Goal: Task Accomplishment & Management: Manage account settings

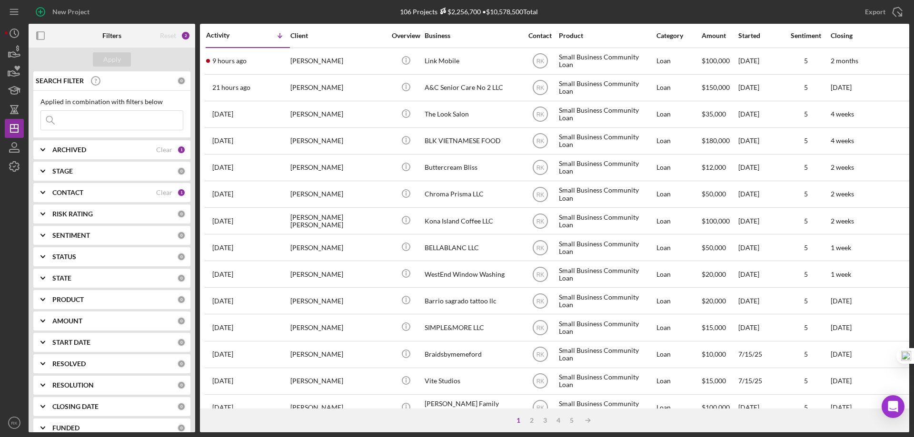
click at [41, 35] on icon "button" at bounding box center [40, 35] width 21 height 21
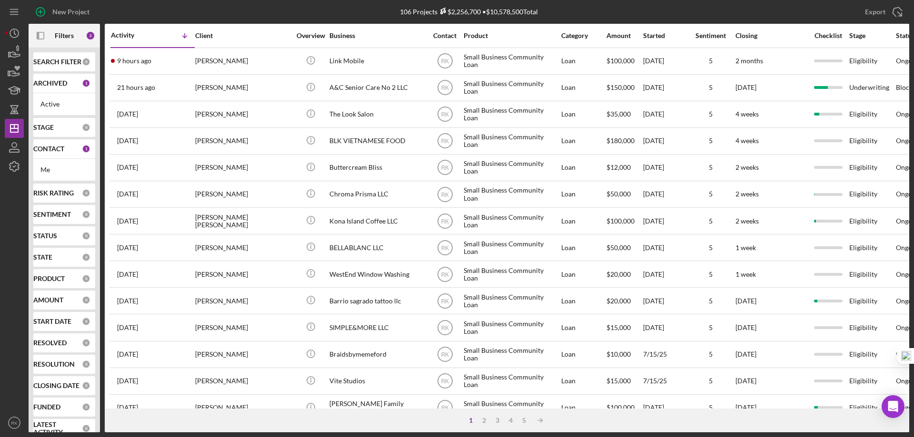
click at [64, 148] on b "CONTACT" at bounding box center [48, 149] width 31 height 8
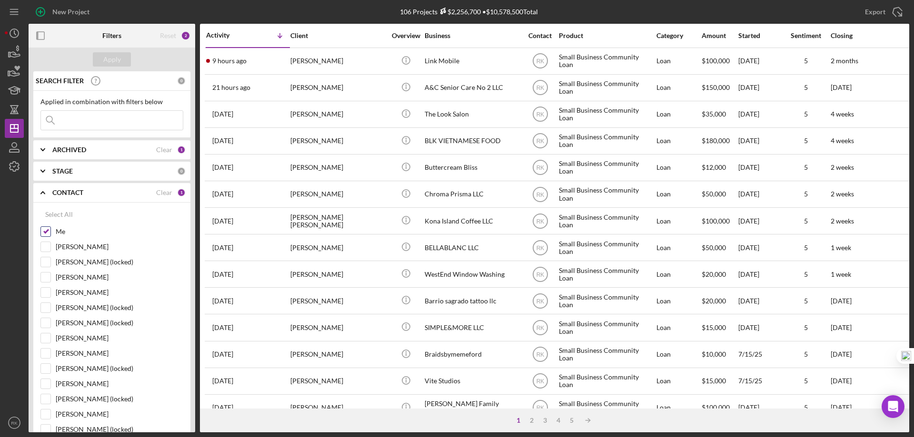
click at [49, 233] on input "Me" at bounding box center [46, 232] width 10 height 10
checkbox input "false"
click at [49, 380] on input "[PERSON_NAME]" at bounding box center [46, 384] width 10 height 10
checkbox input "true"
drag, startPoint x: 114, startPoint y: 59, endPoint x: 108, endPoint y: 71, distance: 13.0
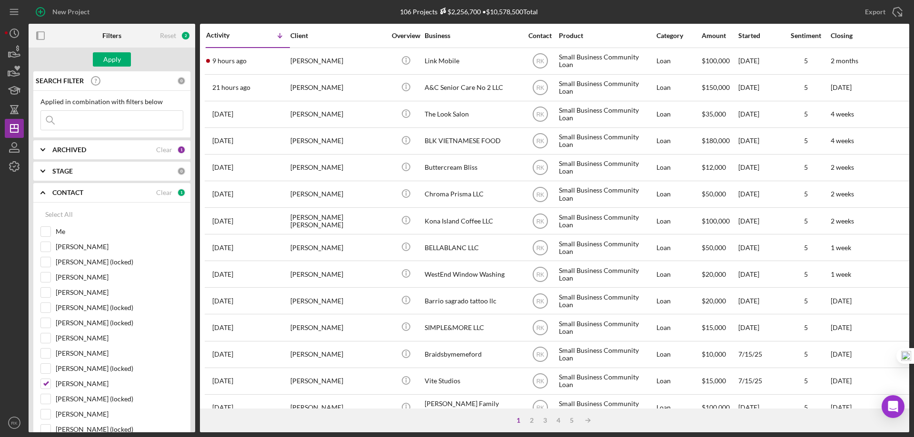
click at [114, 59] on div "Apply" at bounding box center [112, 59] width 18 height 14
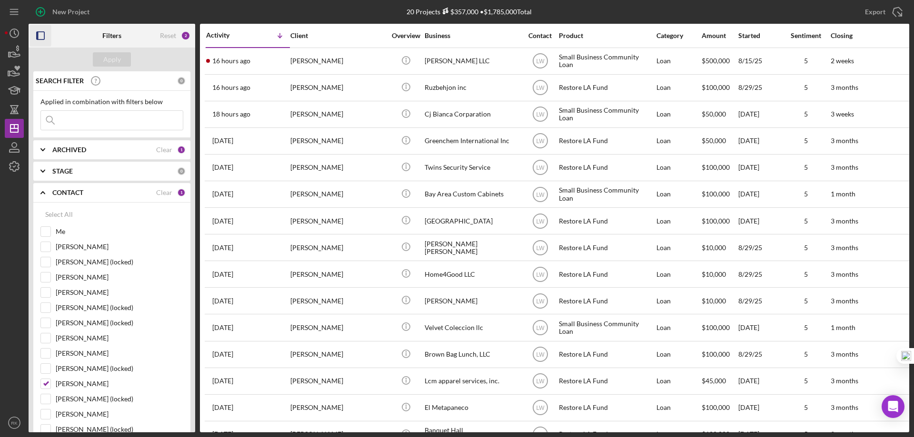
click at [39, 34] on icon "button" at bounding box center [40, 35] width 21 height 21
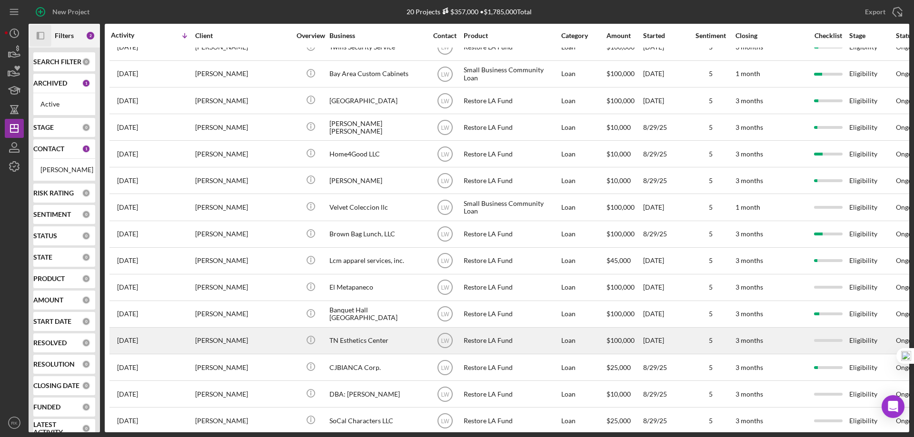
scroll to position [127, 0]
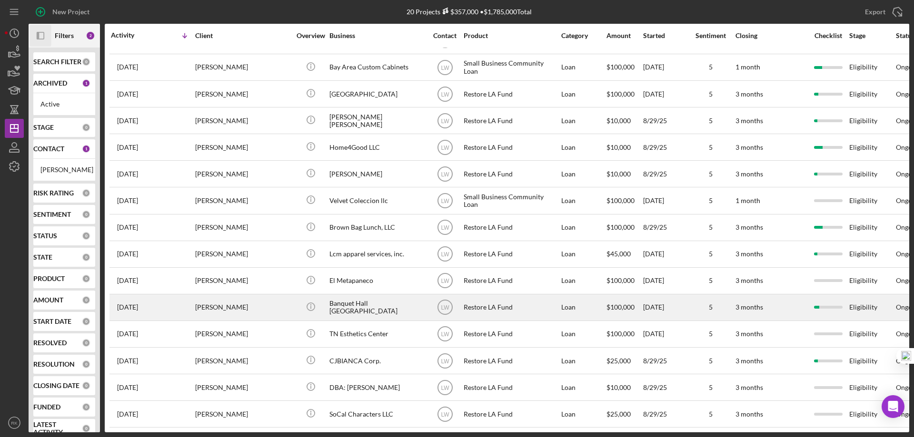
click at [363, 310] on div "Banquet Hall Playa Las Tunas" at bounding box center [376, 307] width 95 height 25
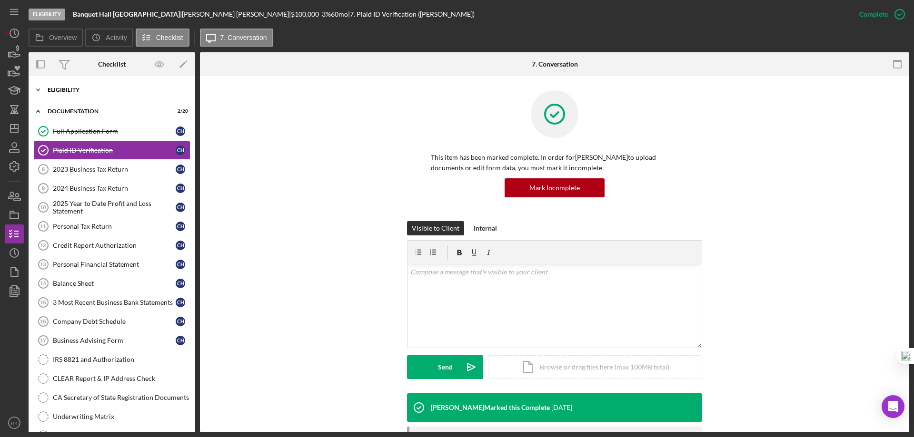
drag, startPoint x: 42, startPoint y: 93, endPoint x: 52, endPoint y: 98, distance: 11.3
click at [43, 93] on icon "Icon/Expander" at bounding box center [38, 89] width 19 height 19
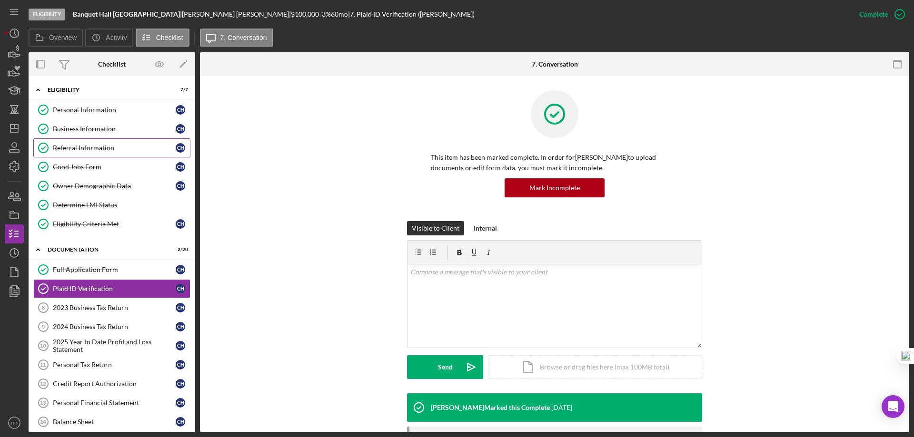
click at [71, 151] on div "Referral Information" at bounding box center [114, 148] width 123 height 8
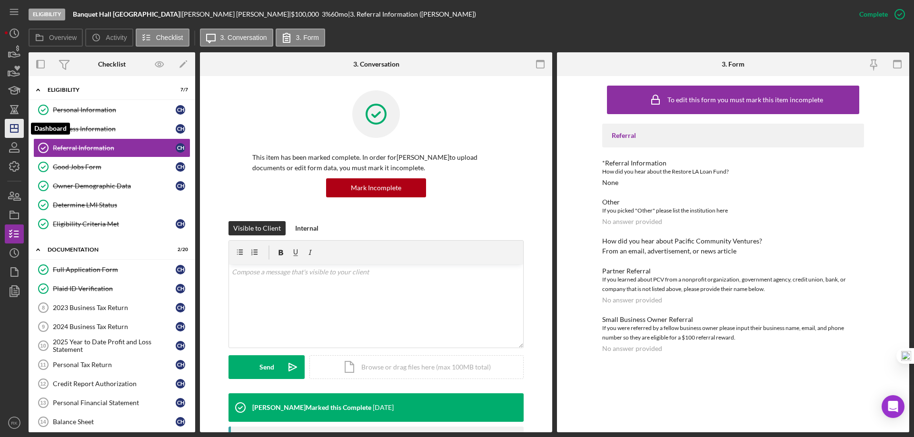
click at [16, 129] on icon "Icon/Dashboard" at bounding box center [14, 129] width 24 height 24
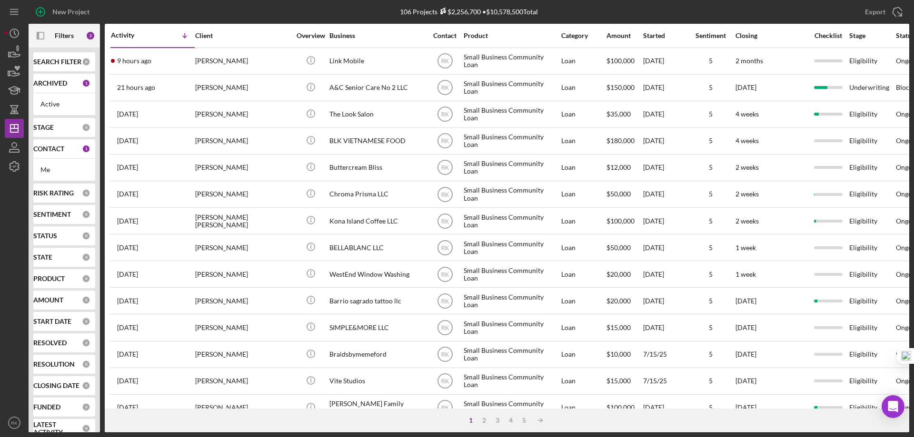
click at [51, 152] on b "CONTACT" at bounding box center [48, 149] width 31 height 8
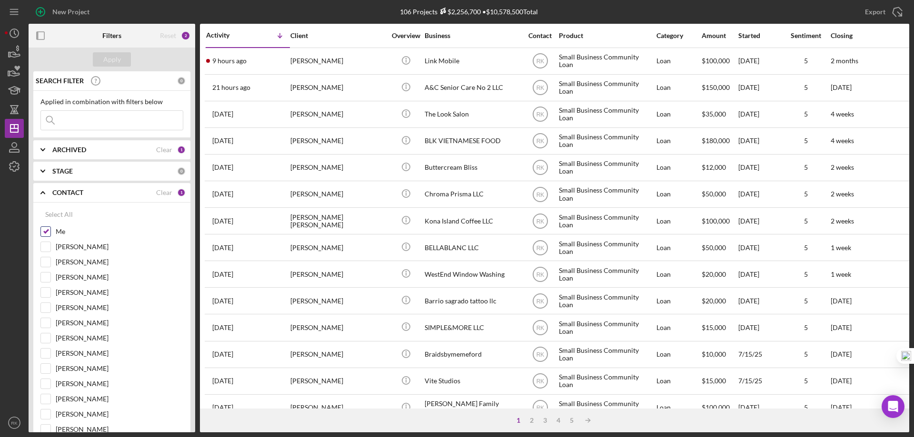
click at [44, 227] on input "Me" at bounding box center [46, 232] width 10 height 10
checkbox input "false"
click at [47, 326] on input "Lameisha Williams" at bounding box center [46, 323] width 10 height 10
checkbox input "true"
click at [116, 58] on div "Apply" at bounding box center [112, 59] width 18 height 14
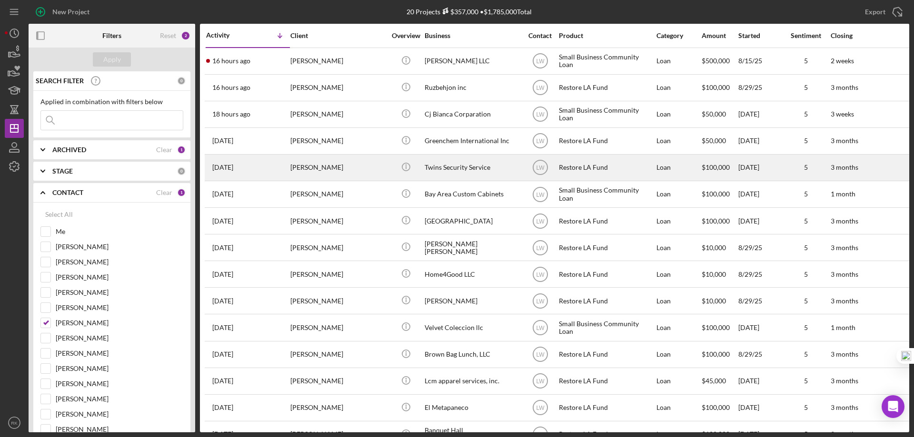
click at [459, 168] on div "Twins Security Service" at bounding box center [471, 167] width 95 height 25
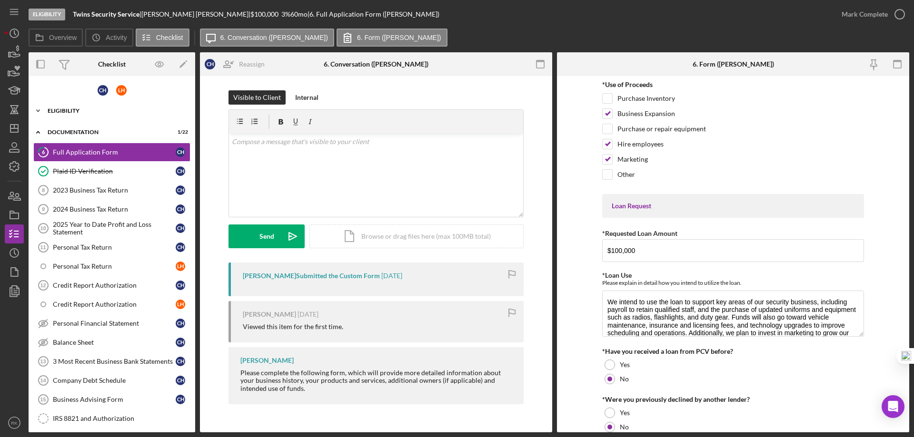
click at [72, 113] on div "Eligibility" at bounding box center [116, 111] width 136 height 6
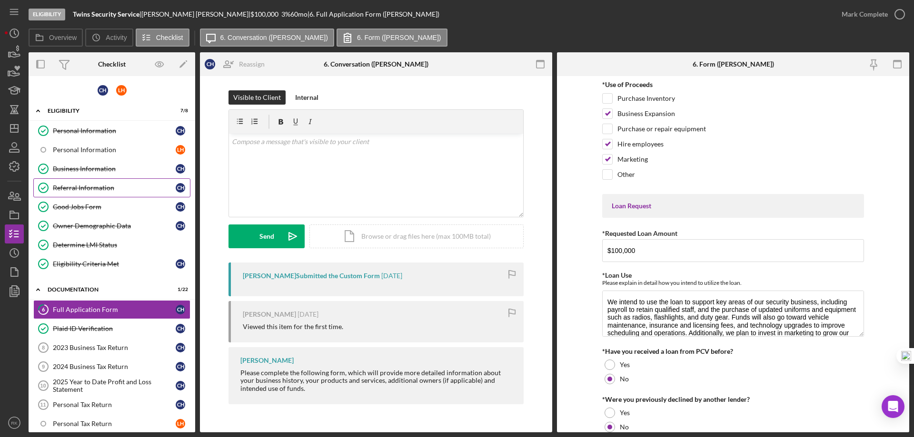
click at [73, 189] on div "Referral Information" at bounding box center [114, 188] width 123 height 8
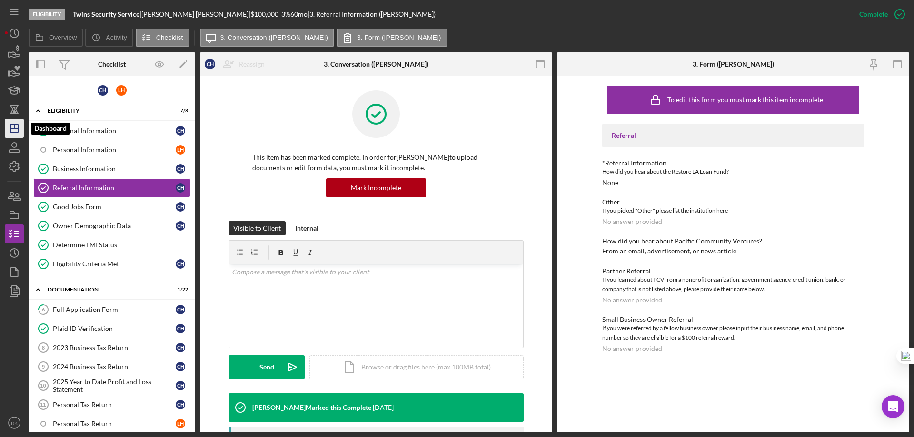
click at [18, 132] on polygon "button" at bounding box center [14, 129] width 8 height 8
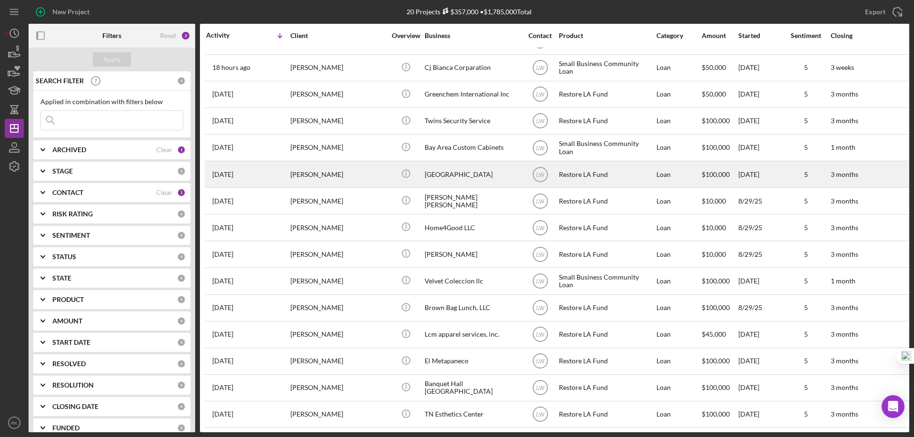
scroll to position [48, 0]
click at [457, 172] on div "Playa Las Tunas Restaurant" at bounding box center [471, 173] width 95 height 25
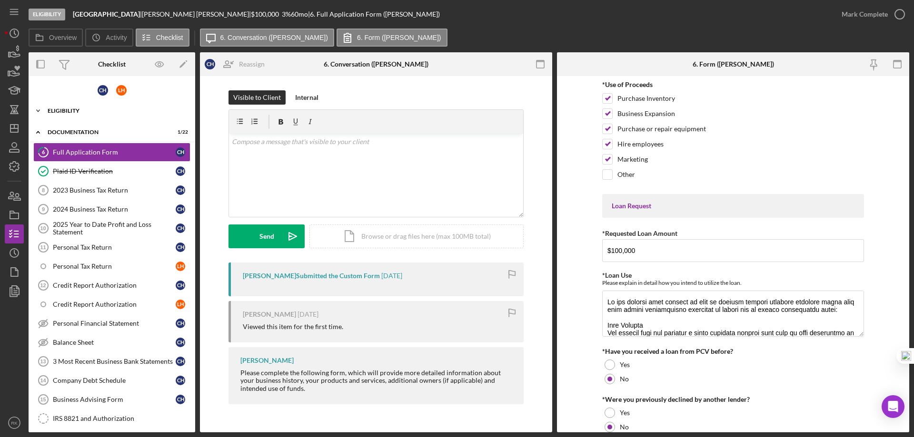
click at [69, 109] on div "Eligibility" at bounding box center [116, 111] width 136 height 6
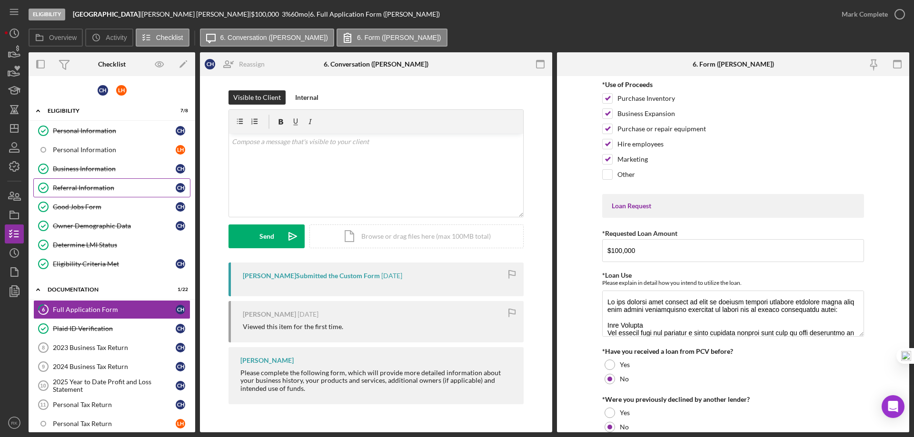
click at [84, 188] on div "Referral Information" at bounding box center [114, 188] width 123 height 8
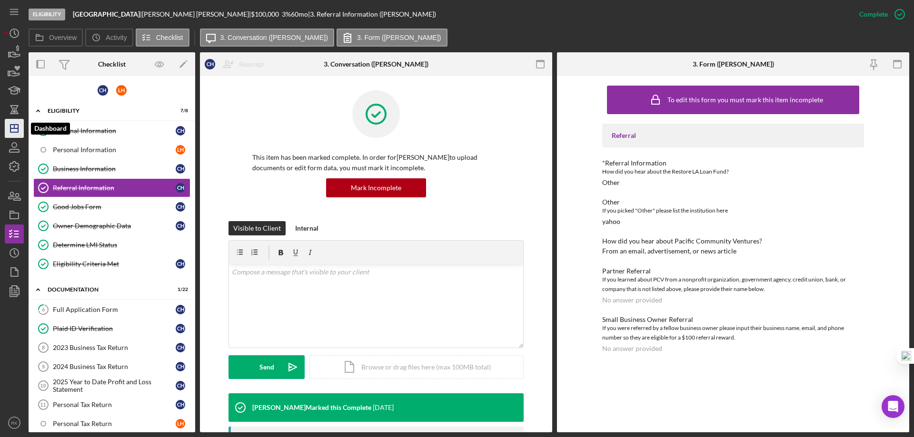
click at [16, 130] on icon "Icon/Dashboard" at bounding box center [14, 129] width 24 height 24
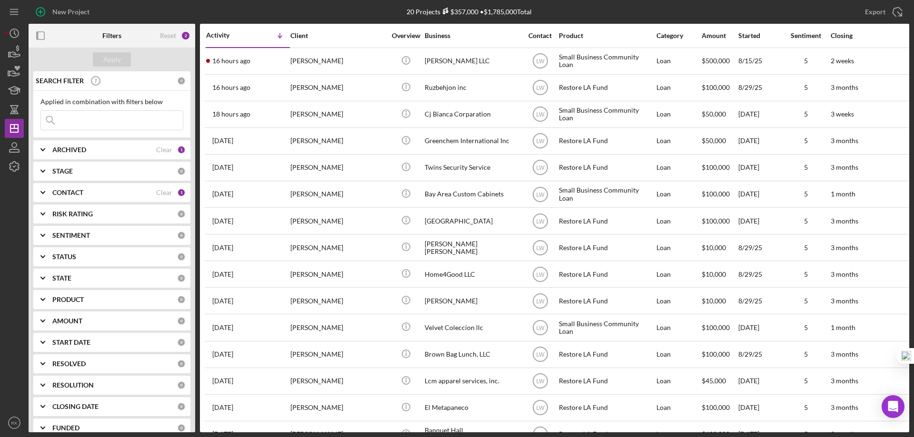
click at [71, 192] on b "CONTACT" at bounding box center [67, 193] width 31 height 8
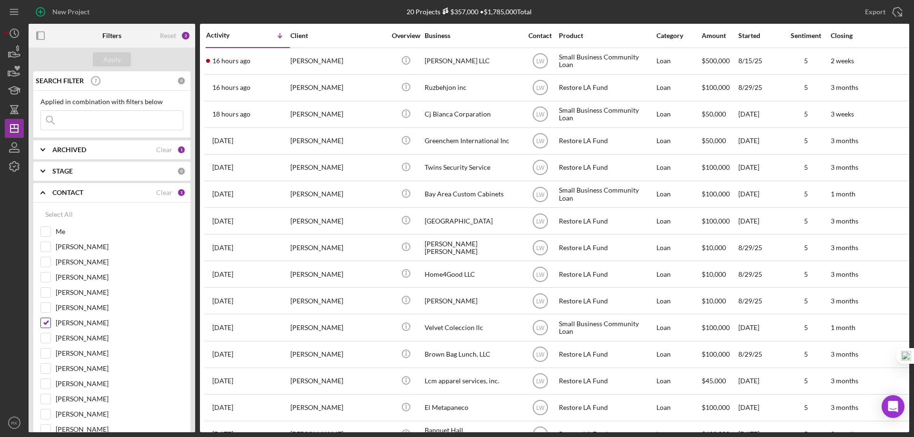
click at [47, 325] on input "Lameisha Williams" at bounding box center [46, 323] width 10 height 10
checkbox input "false"
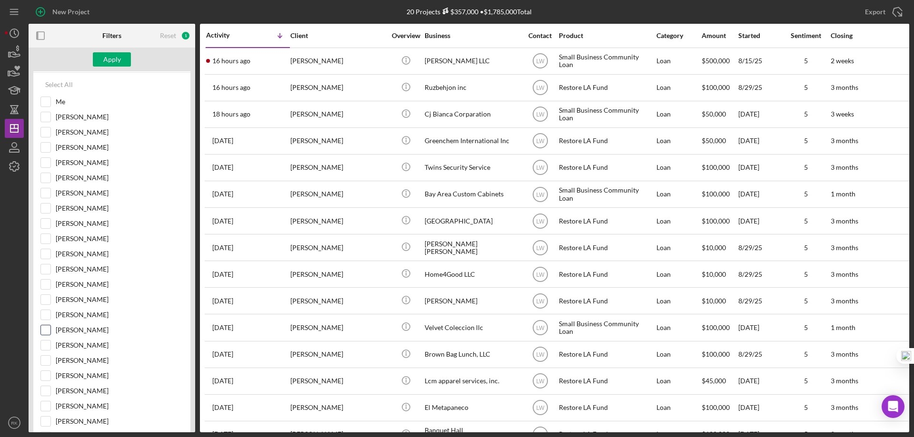
scroll to position [143, 0]
click at [48, 348] on input "Cassandra Cervera" at bounding box center [46, 348] width 10 height 10
checkbox input "true"
click at [117, 65] on div "Apply" at bounding box center [112, 59] width 18 height 14
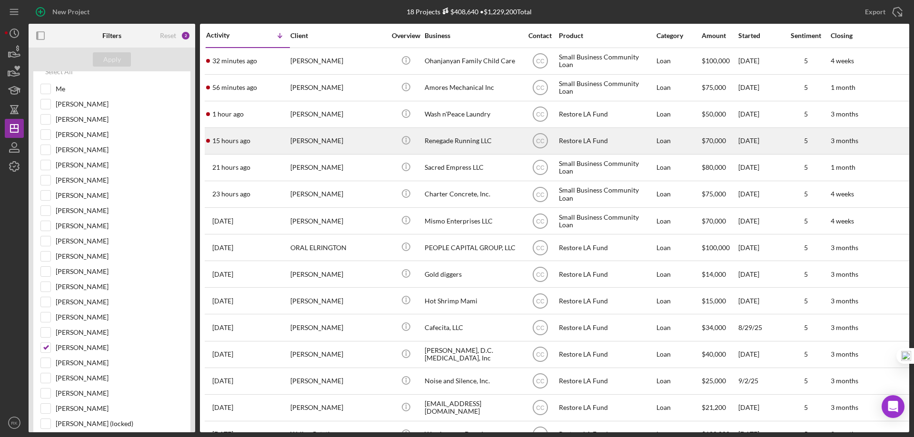
click at [442, 142] on div "Renegade Running LLC" at bounding box center [471, 140] width 95 height 25
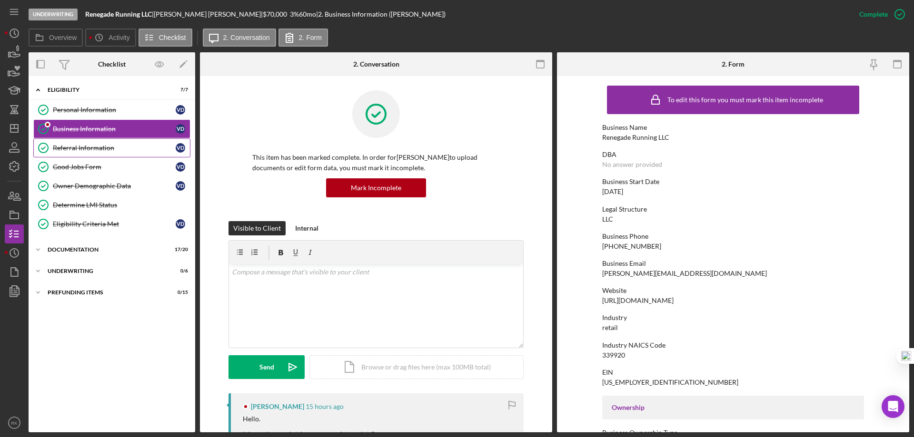
click at [87, 150] on div "Referral Information" at bounding box center [114, 148] width 123 height 8
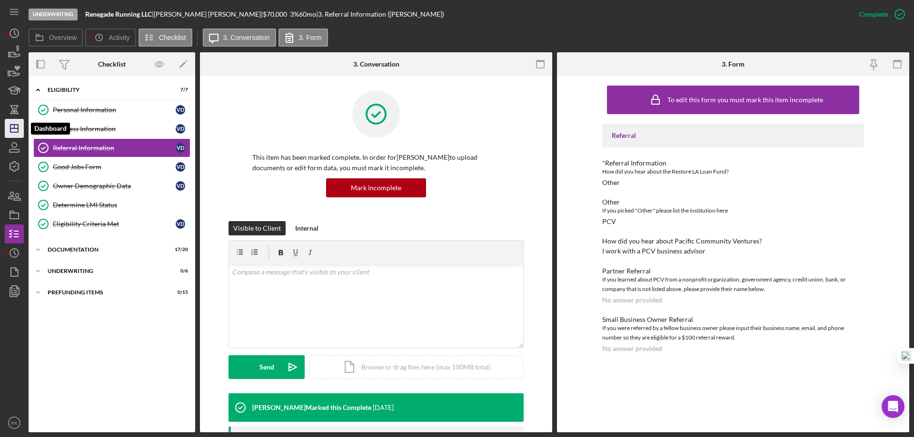
click at [19, 129] on icon "Icon/Dashboard" at bounding box center [14, 129] width 24 height 24
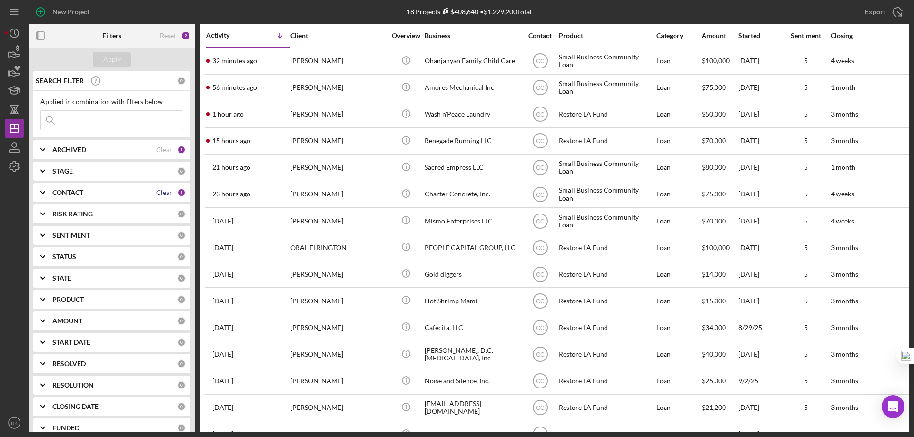
click at [156, 194] on div "Clear" at bounding box center [164, 193] width 16 height 8
click at [69, 193] on b "CONTACT" at bounding box center [67, 193] width 31 height 8
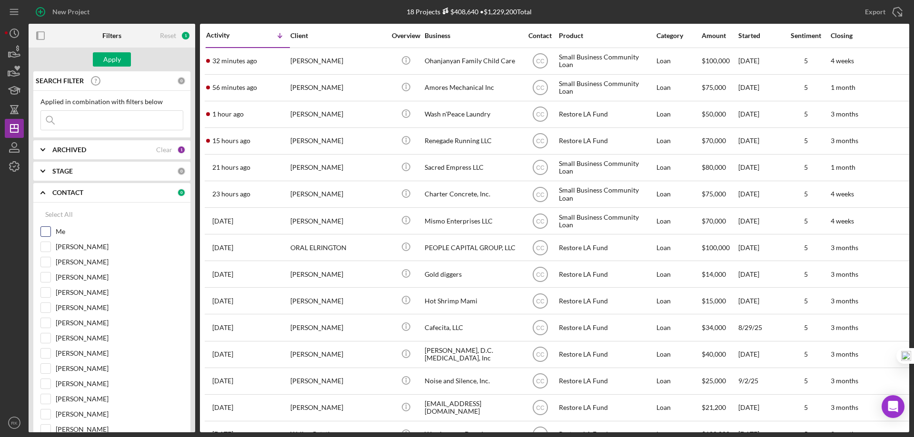
click at [42, 234] on input "Me" at bounding box center [46, 232] width 10 height 10
checkbox input "true"
click at [107, 61] on div "Apply" at bounding box center [112, 59] width 18 height 14
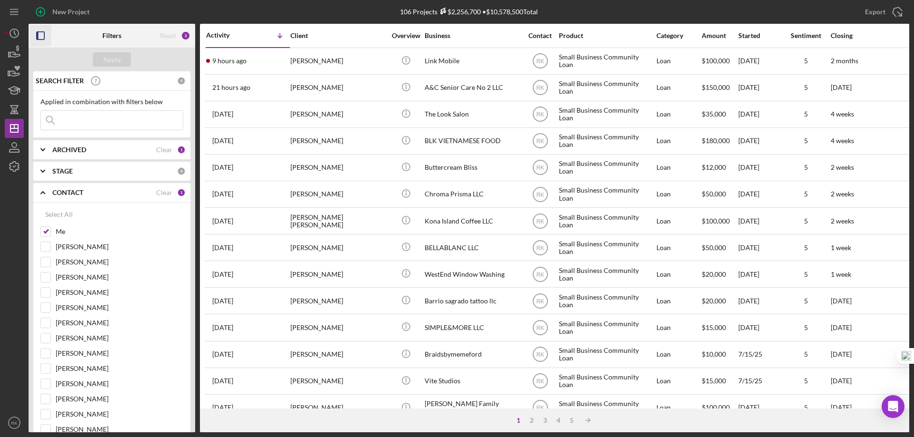
click at [42, 37] on icon "button" at bounding box center [40, 35] width 21 height 21
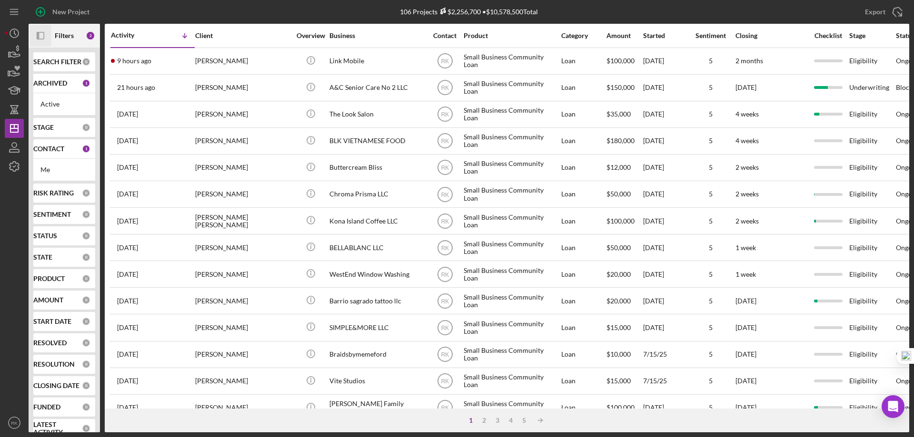
drag, startPoint x: 48, startPoint y: 66, endPoint x: 54, endPoint y: 79, distance: 14.5
click at [48, 66] on b "SEARCH FILTER" at bounding box center [57, 62] width 48 height 8
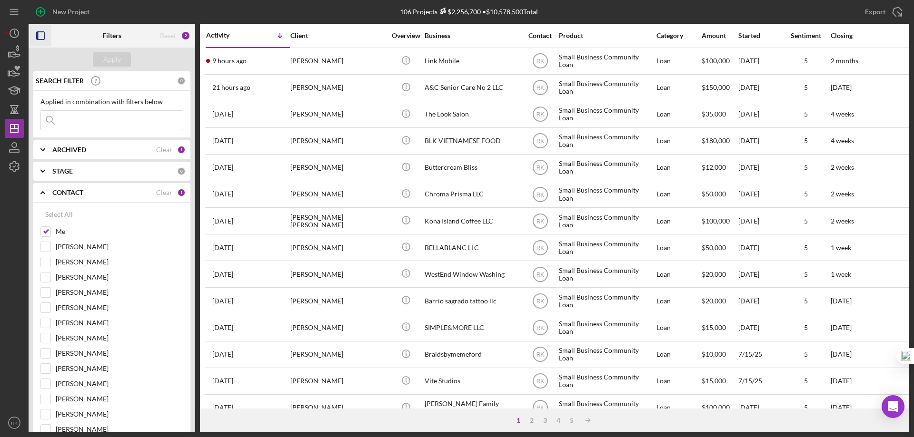
click at [75, 122] on input at bounding box center [112, 120] width 142 height 19
type input "Domestic Brands"
click at [45, 231] on input "Me" at bounding box center [46, 232] width 10 height 10
checkbox input "false"
click at [44, 324] on input "Lameisha Williams" at bounding box center [46, 323] width 10 height 10
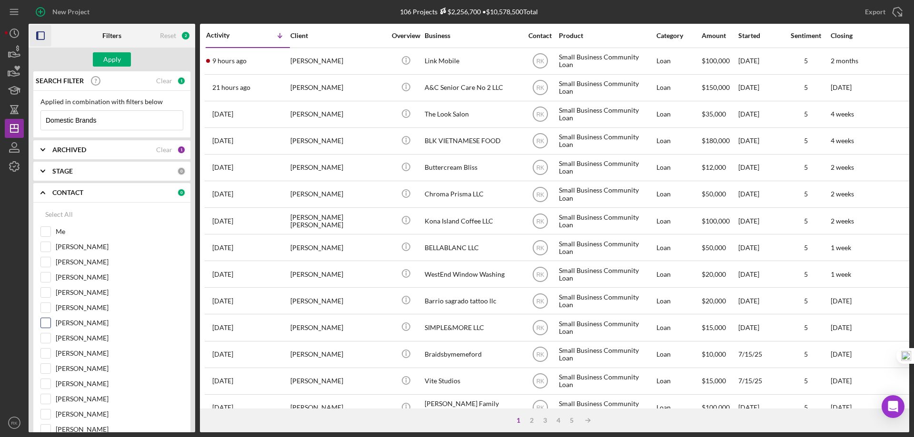
checkbox input "true"
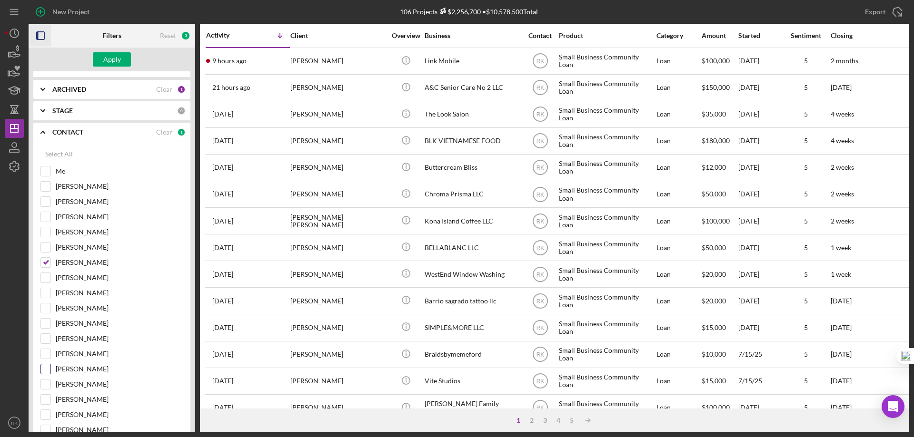
scroll to position [63, 0]
click at [46, 429] on input "Cassandra Cervera" at bounding box center [46, 428] width 10 height 10
checkbox input "true"
click at [121, 57] on button "Apply" at bounding box center [112, 59] width 38 height 14
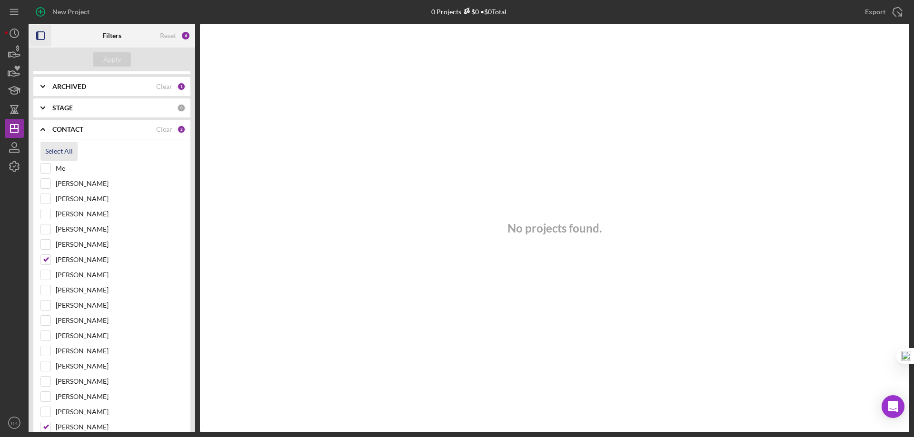
drag, startPoint x: 56, startPoint y: 151, endPoint x: 84, endPoint y: 135, distance: 32.4
click at [56, 151] on div "Select All" at bounding box center [59, 151] width 28 height 19
checkbox input "true"
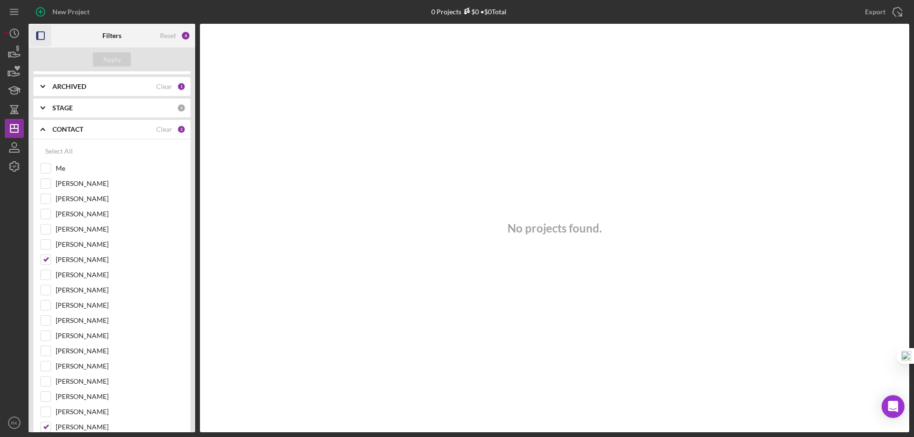
checkbox input "true"
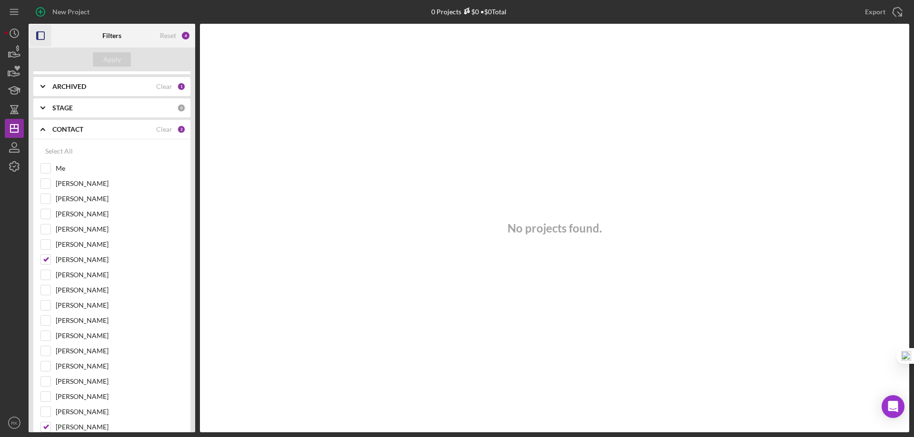
checkbox input "true"
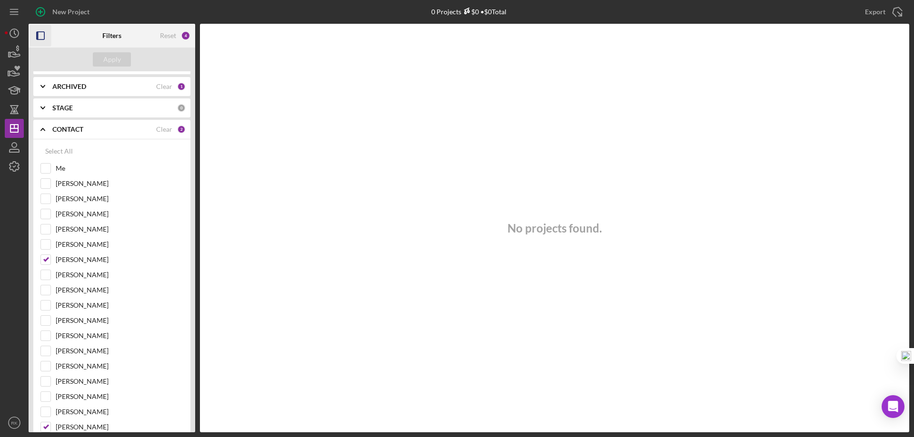
checkbox input "true"
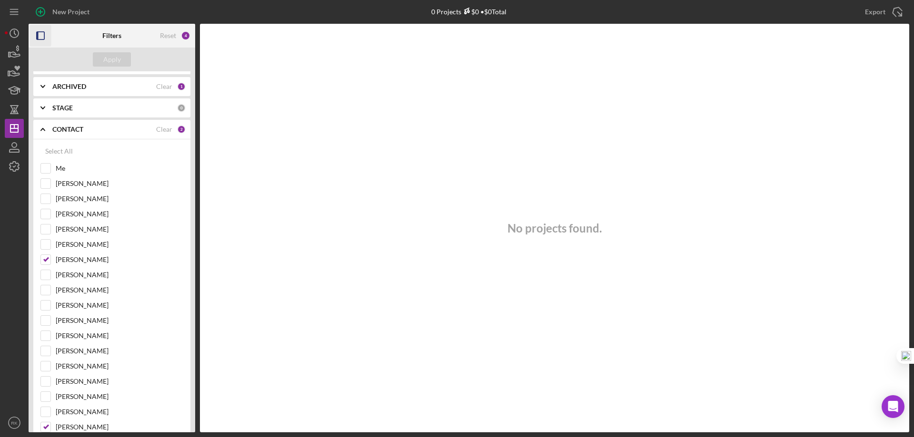
checkbox input "true"
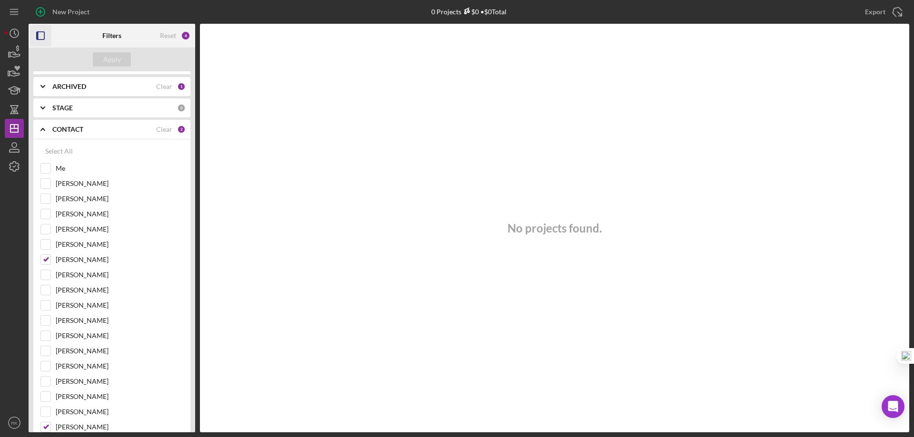
checkbox input "true"
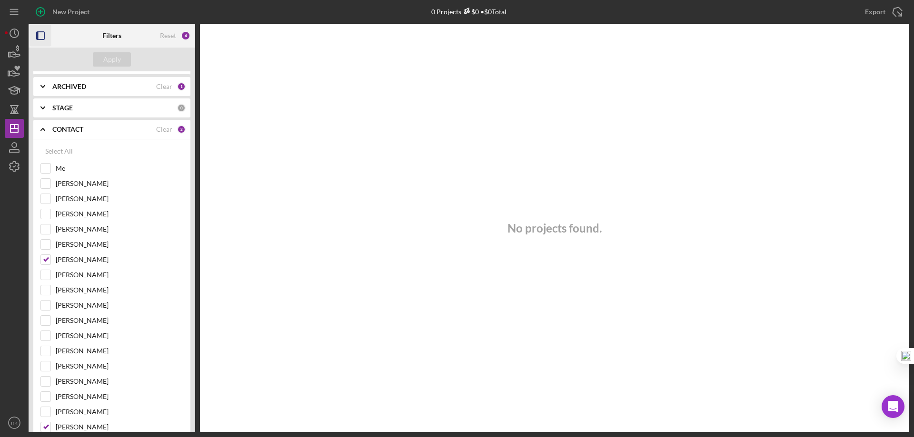
checkbox input "true"
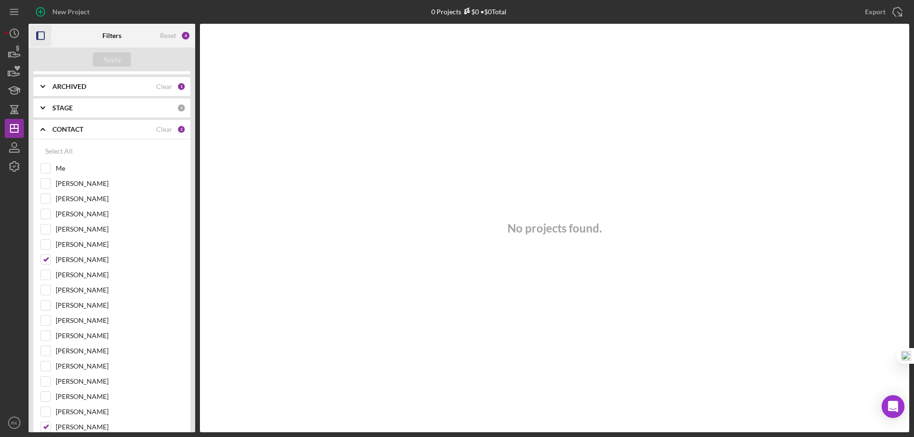
checkbox input "true"
click at [118, 61] on div "Apply" at bounding box center [112, 59] width 18 height 14
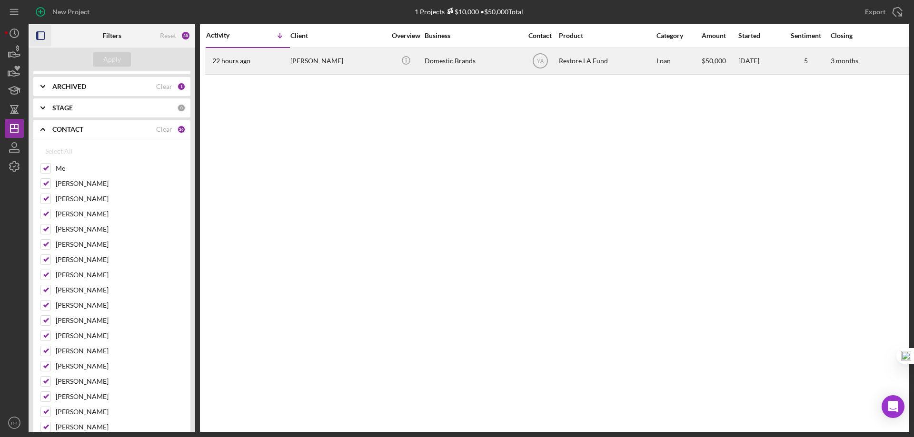
click at [446, 63] on div "Domestic Brands" at bounding box center [471, 61] width 95 height 25
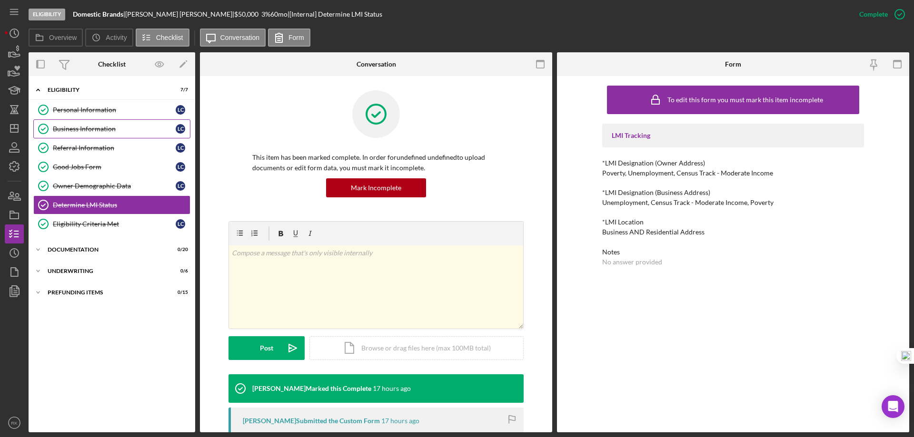
click at [78, 128] on div "Business Information" at bounding box center [114, 129] width 123 height 8
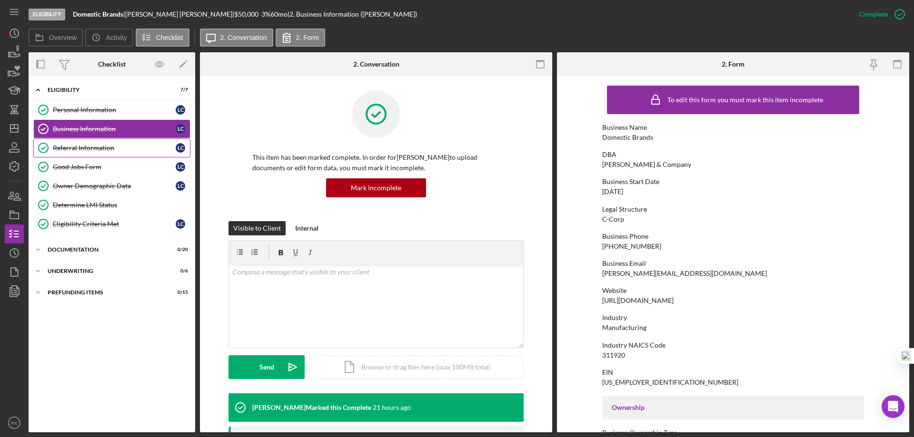
click at [88, 153] on link "Referral Information Referral Information L C" at bounding box center [111, 147] width 157 height 19
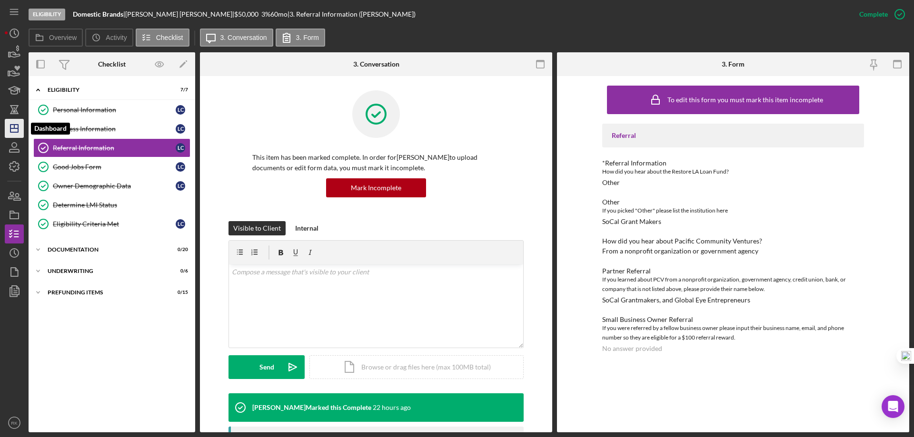
click at [13, 131] on icon "Icon/Dashboard" at bounding box center [14, 129] width 24 height 24
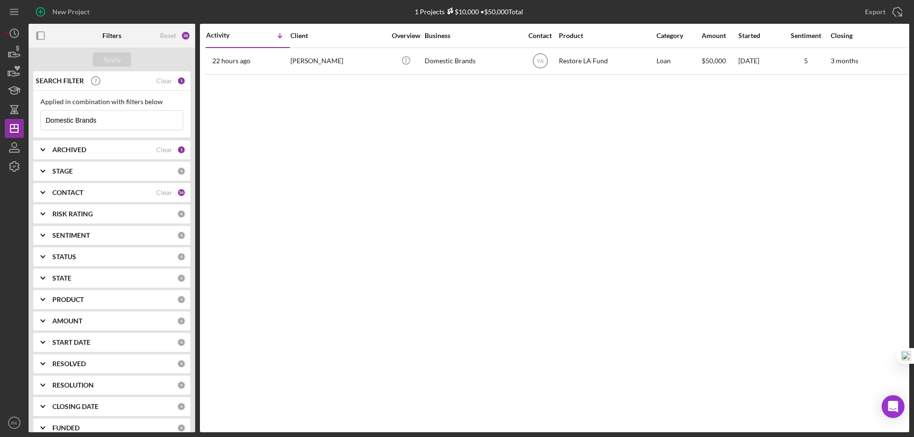
click at [162, 193] on div "Clear" at bounding box center [164, 193] width 16 height 8
click at [59, 193] on b "CONTACT" at bounding box center [67, 193] width 31 height 8
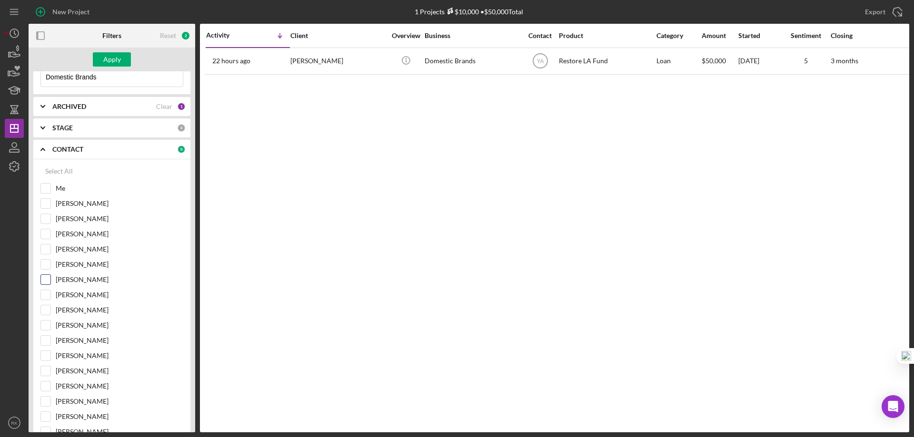
scroll to position [63, 0]
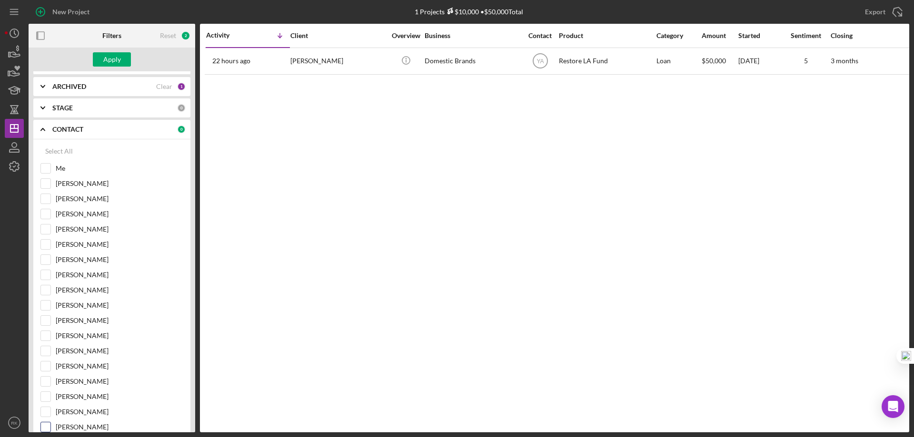
click at [48, 428] on input "Cassandra Cervera" at bounding box center [46, 428] width 10 height 10
checkbox input "true"
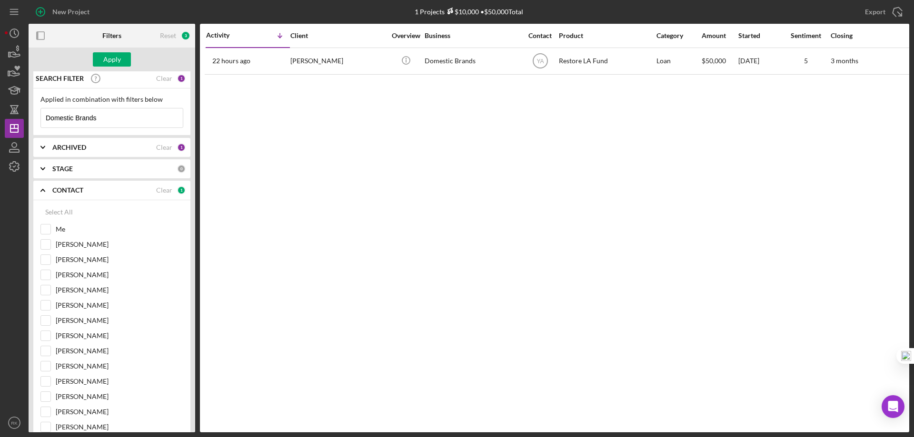
scroll to position [0, 0]
drag, startPoint x: 124, startPoint y: 120, endPoint x: 27, endPoint y: 122, distance: 96.6
click at [27, 122] on div "New Project 1 Projects $10,000 • $50,000 Total Domestic Brands Export Icon/Expo…" at bounding box center [457, 216] width 904 height 433
click at [114, 62] on div "Apply" at bounding box center [112, 59] width 18 height 14
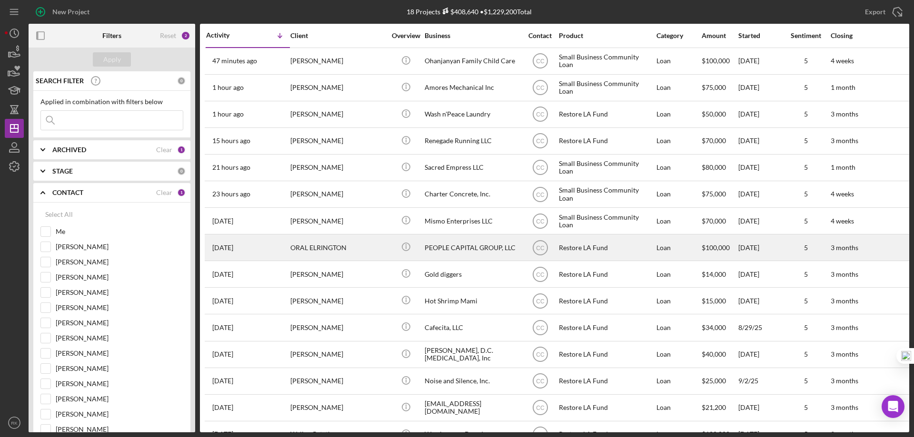
click at [442, 248] on div "PEOPLE CAPITAL GROUP, LLC" at bounding box center [471, 247] width 95 height 25
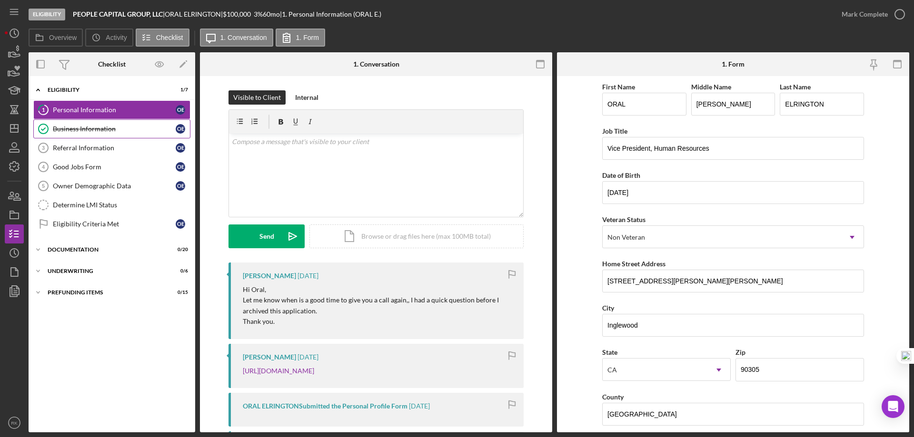
drag, startPoint x: 110, startPoint y: 125, endPoint x: 161, endPoint y: 137, distance: 52.4
click at [110, 124] on link "Business Information Business Information O E" at bounding box center [111, 128] width 157 height 19
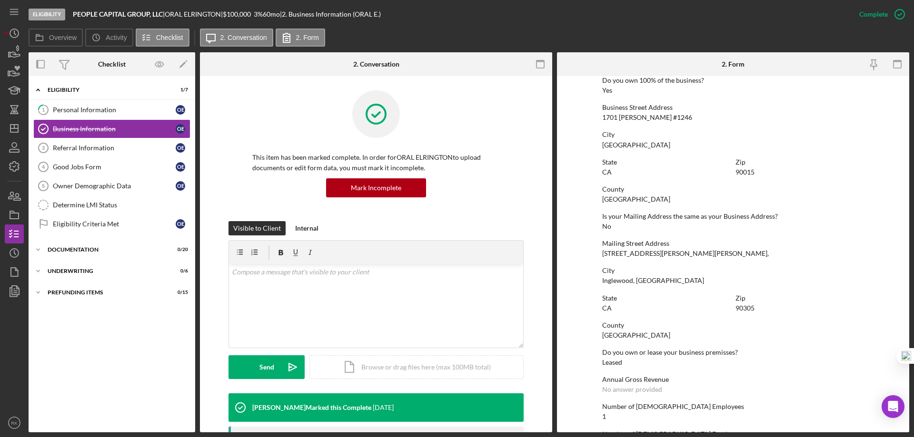
scroll to position [381, 0]
drag, startPoint x: 76, startPoint y: 147, endPoint x: 166, endPoint y: 151, distance: 89.5
click at [76, 147] on div "Referral Information" at bounding box center [114, 148] width 123 height 8
